Goal: Task Accomplishment & Management: Use online tool/utility

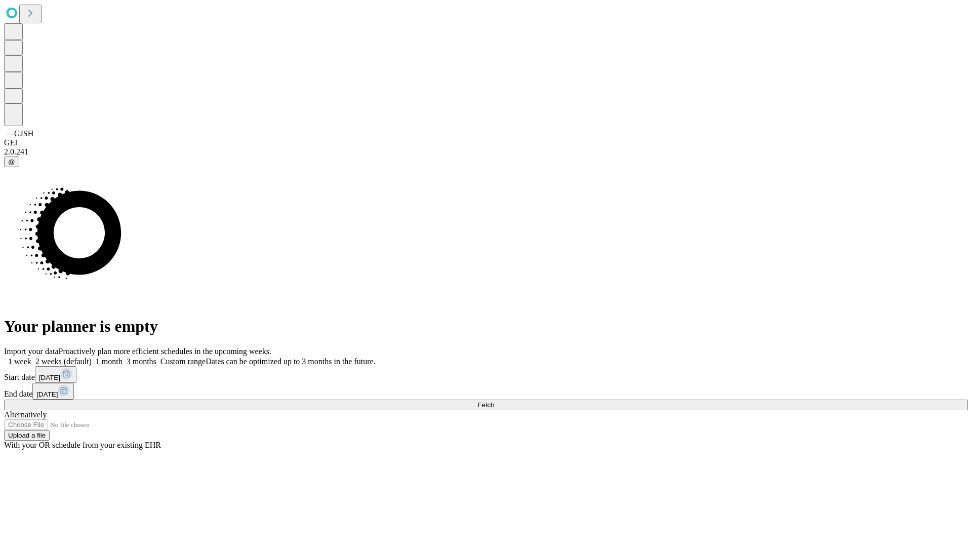
click at [494, 401] on span "Fetch" at bounding box center [486, 405] width 17 height 8
